Goal: Information Seeking & Learning: Learn about a topic

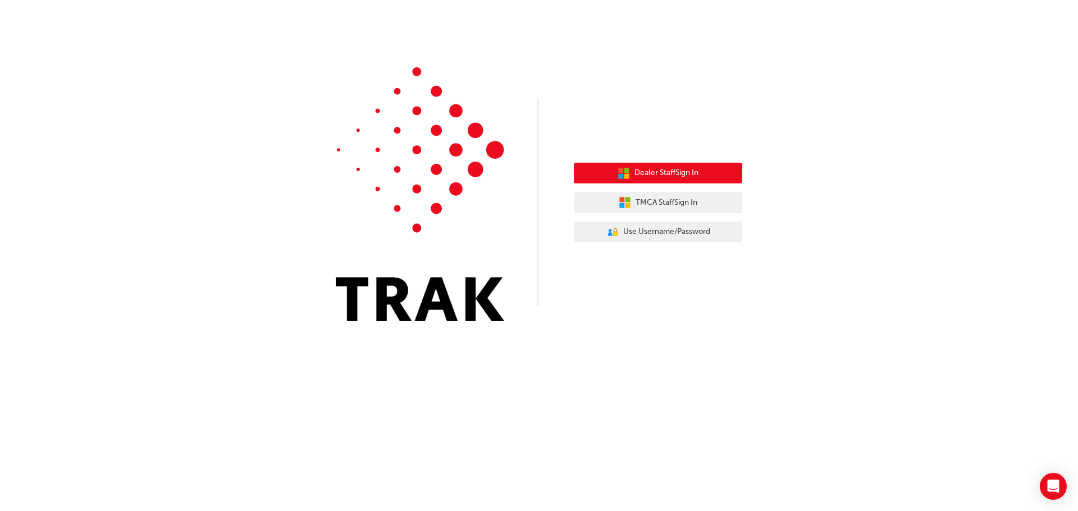
click at [687, 175] on span "Dealer Staff Sign In" at bounding box center [666, 173] width 64 height 13
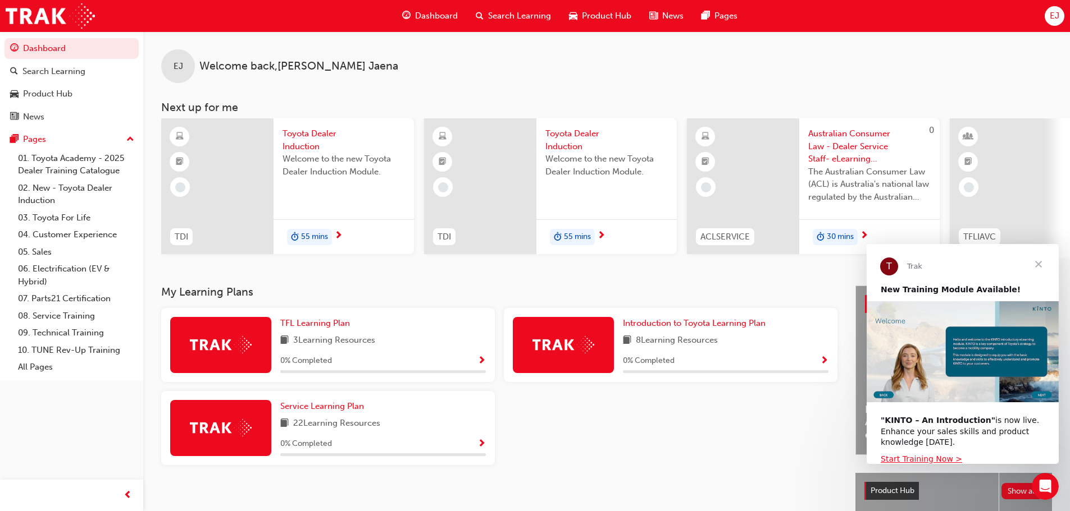
click at [1062, 16] on div "EJ" at bounding box center [1054, 16] width 20 height 20
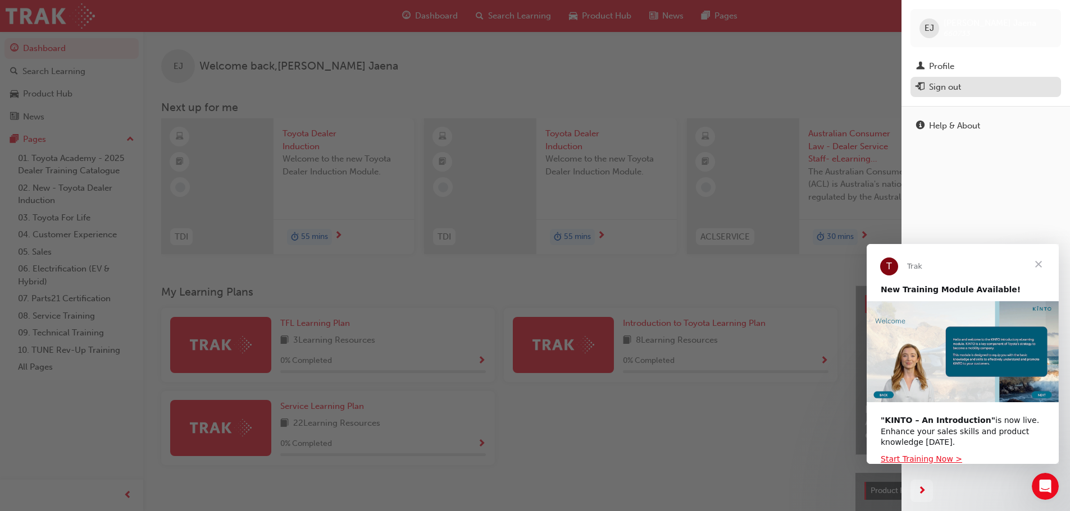
click at [970, 88] on div "Sign out" at bounding box center [985, 87] width 139 height 14
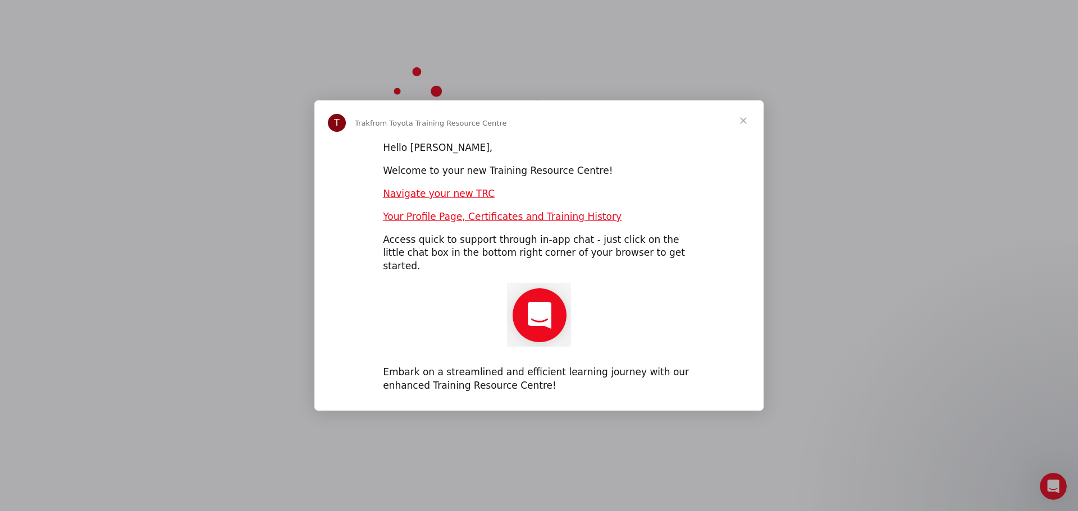
click at [746, 127] on span "Close" at bounding box center [743, 120] width 40 height 40
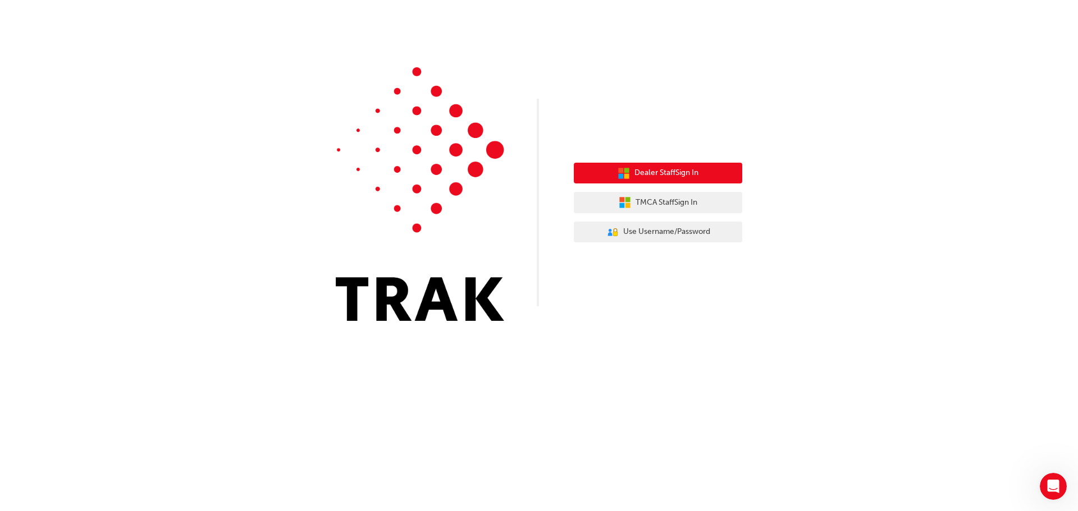
click at [667, 176] on span "Dealer Staff Sign In" at bounding box center [666, 173] width 64 height 13
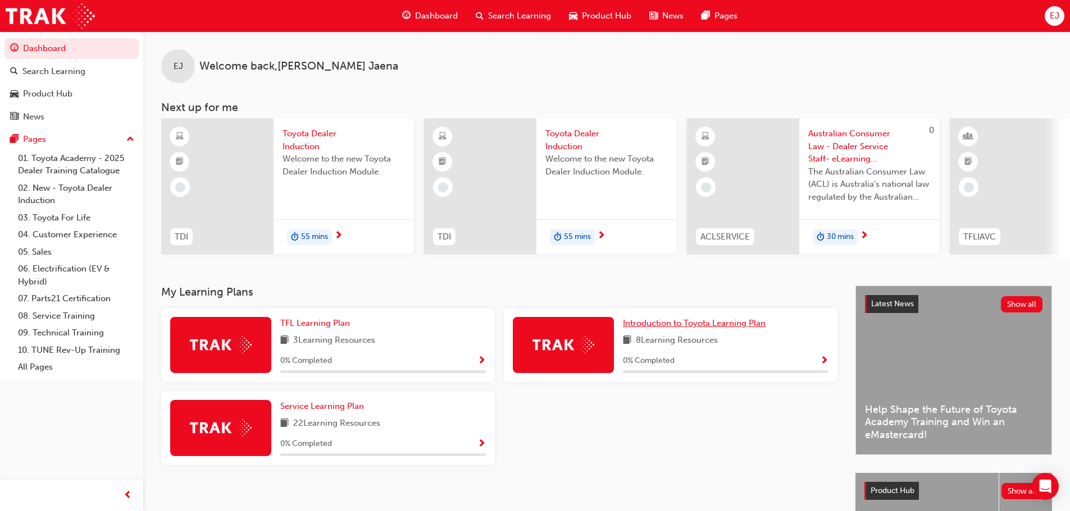
click at [737, 325] on span "Introduction to Toyota Learning Plan" at bounding box center [694, 323] width 143 height 10
click at [324, 410] on span "Service Learning Plan" at bounding box center [322, 406] width 84 height 10
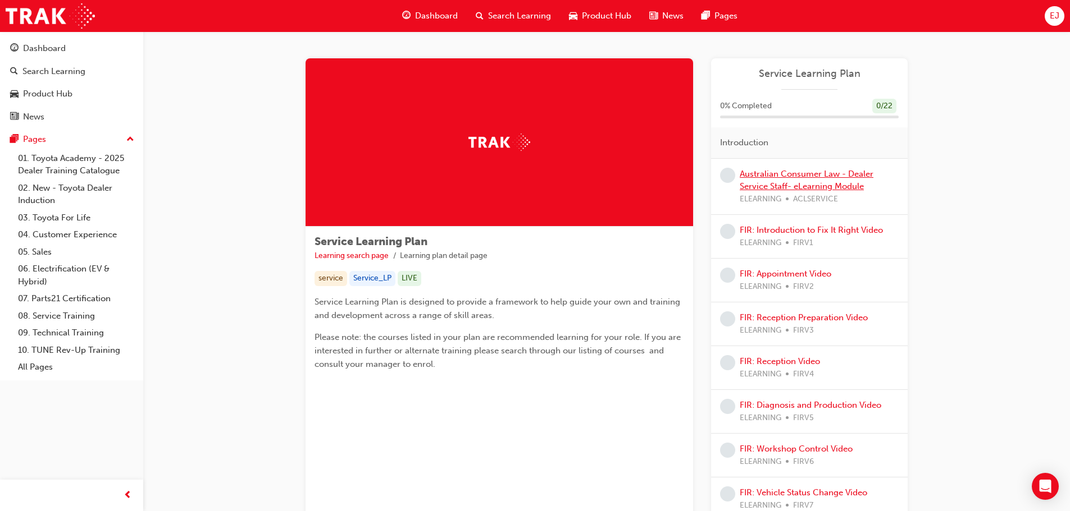
click at [813, 176] on link "Australian Consumer Law - Dealer Service Staff- eLearning Module" at bounding box center [806, 180] width 134 height 23
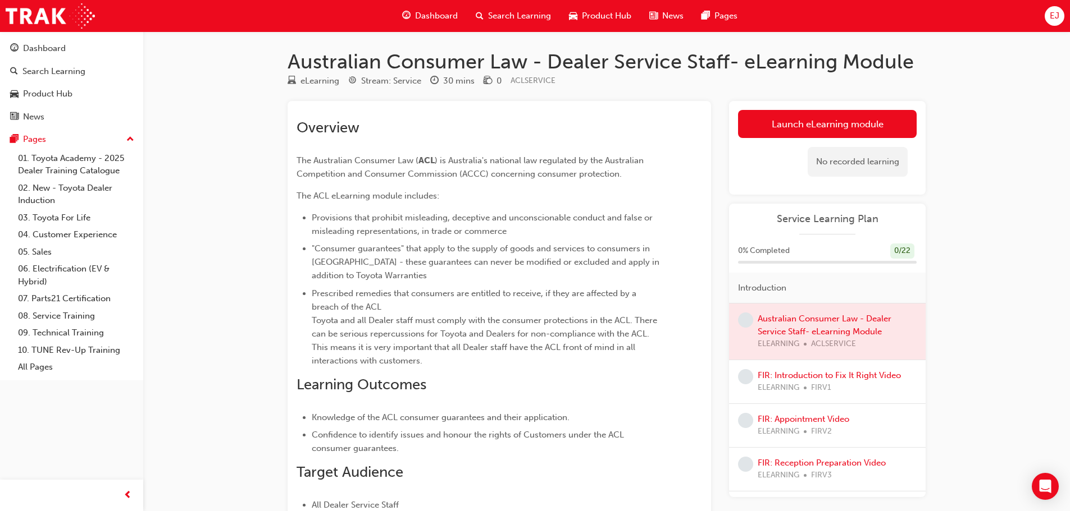
click at [1049, 17] on span "EJ" at bounding box center [1054, 16] width 10 height 13
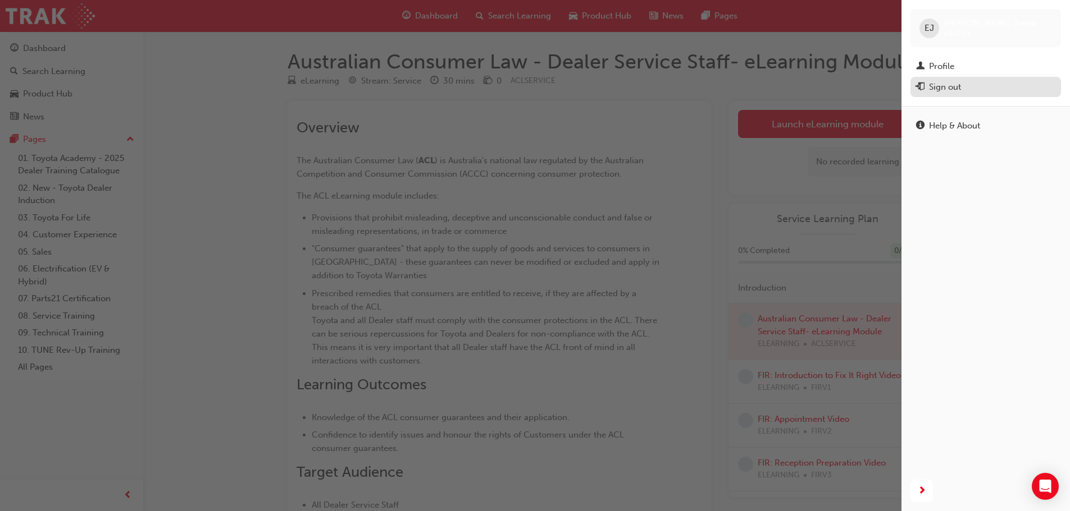
click at [959, 89] on div "Sign out" at bounding box center [945, 87] width 32 height 13
